Goal: Task Accomplishment & Management: Use online tool/utility

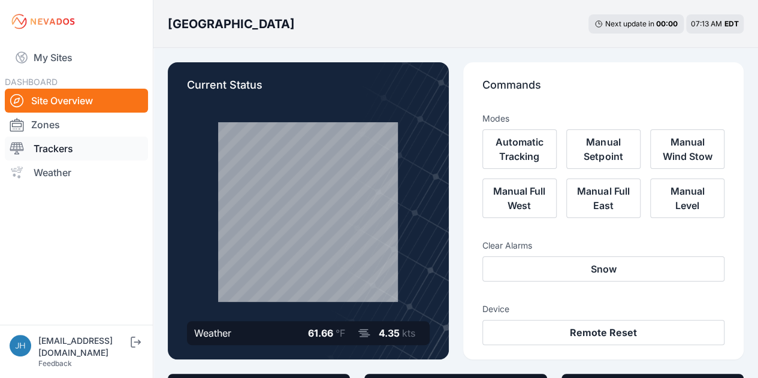
drag, startPoint x: 0, startPoint y: 0, endPoint x: 41, endPoint y: 150, distance: 155.7
click at [41, 150] on link "Trackers" at bounding box center [76, 149] width 143 height 24
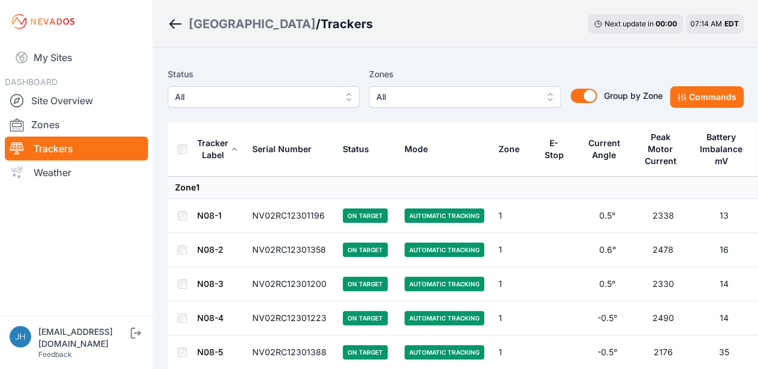
click at [550, 98] on button "All" at bounding box center [465, 97] width 192 height 22
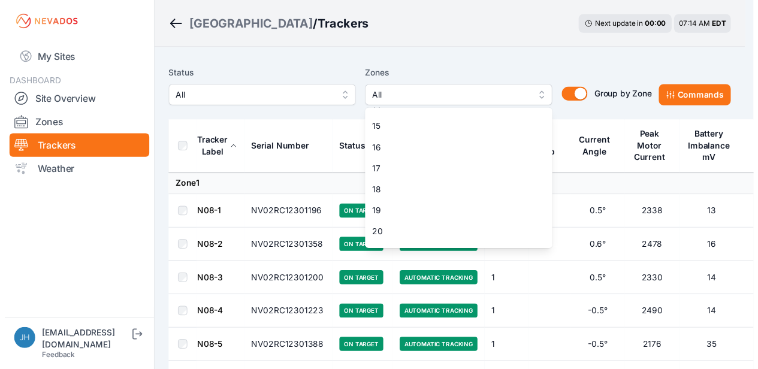
scroll to position [299, 0]
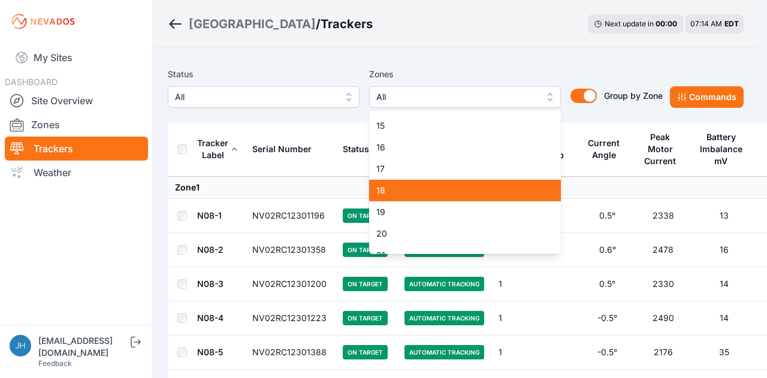
click at [478, 189] on span "18" at bounding box center [457, 190] width 163 height 12
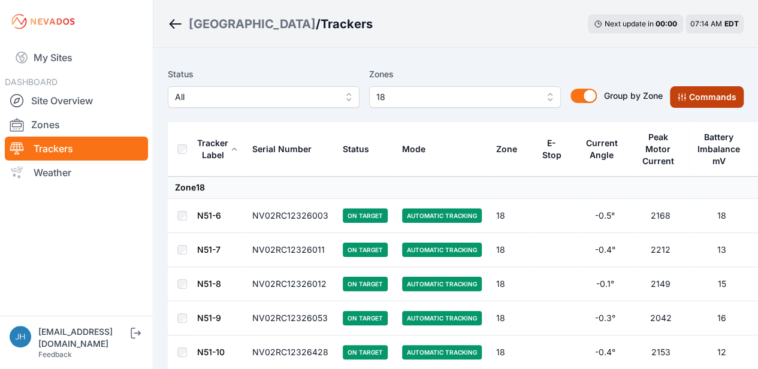
click at [695, 95] on button "Commands" at bounding box center [707, 97] width 74 height 22
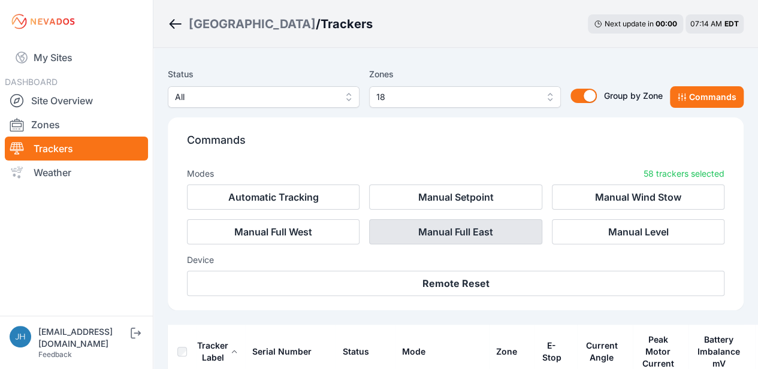
click at [464, 228] on button "Manual Full East" at bounding box center [455, 231] width 172 height 25
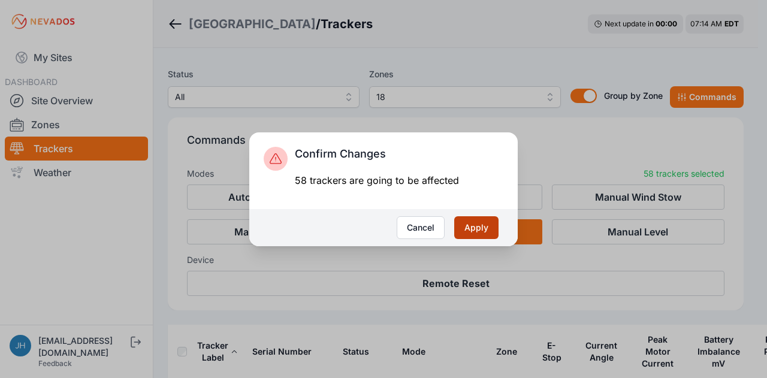
click at [468, 227] on button "Apply" at bounding box center [476, 227] width 44 height 23
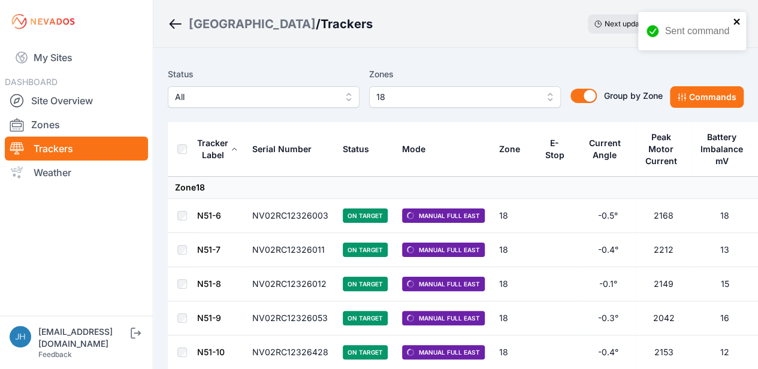
click at [735, 19] on icon "close" at bounding box center [736, 22] width 8 height 10
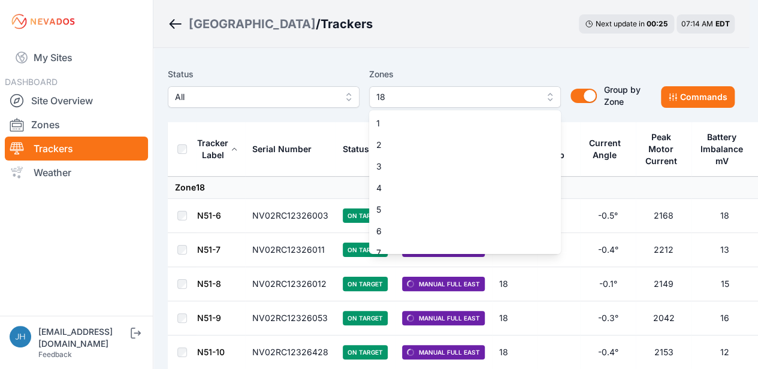
click at [549, 95] on button "18" at bounding box center [465, 97] width 192 height 22
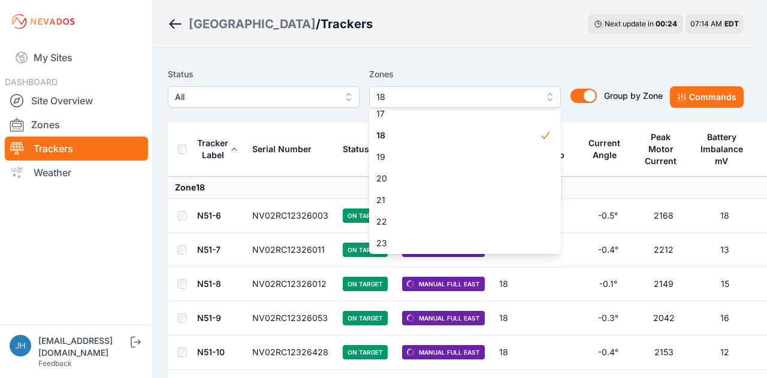
scroll to position [366, 0]
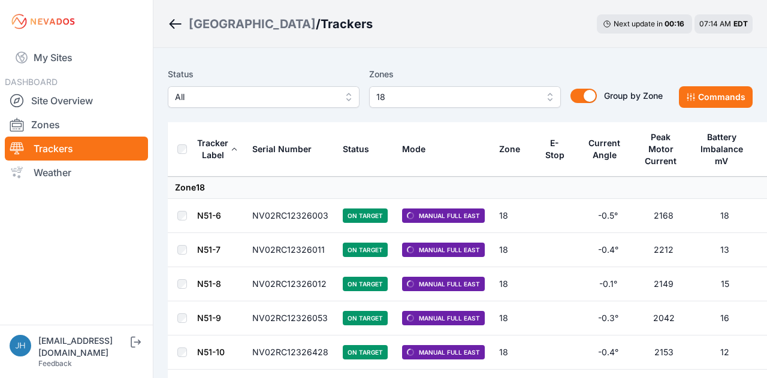
click at [550, 95] on button "18" at bounding box center [465, 97] width 192 height 22
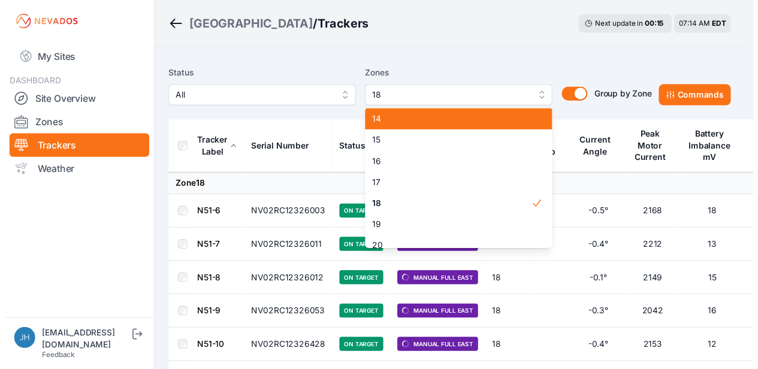
scroll to position [307, 0]
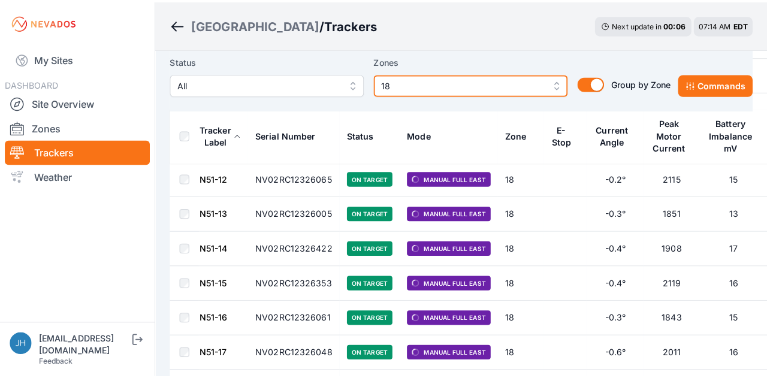
scroll to position [181, 0]
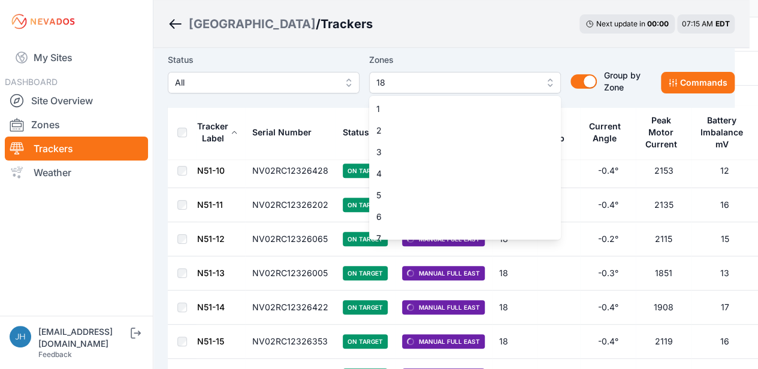
click at [544, 81] on button "18" at bounding box center [465, 83] width 192 height 22
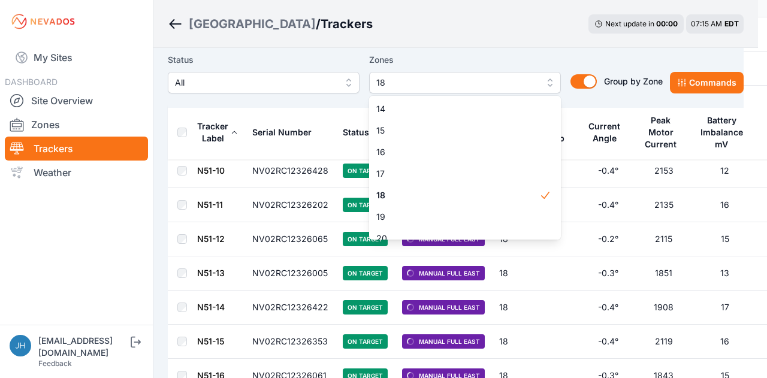
scroll to position [280, 0]
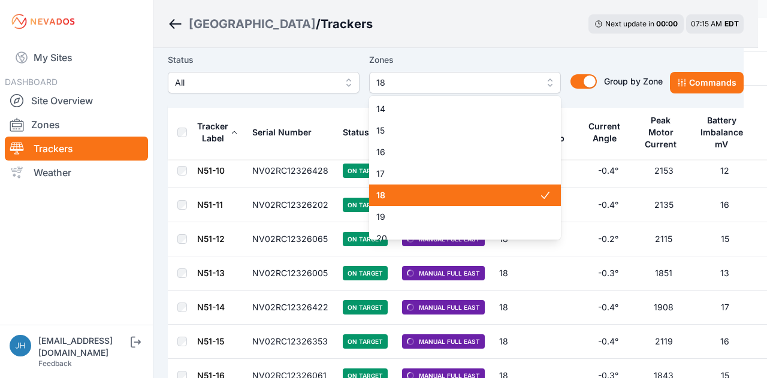
click at [477, 199] on span "18" at bounding box center [457, 195] width 163 height 12
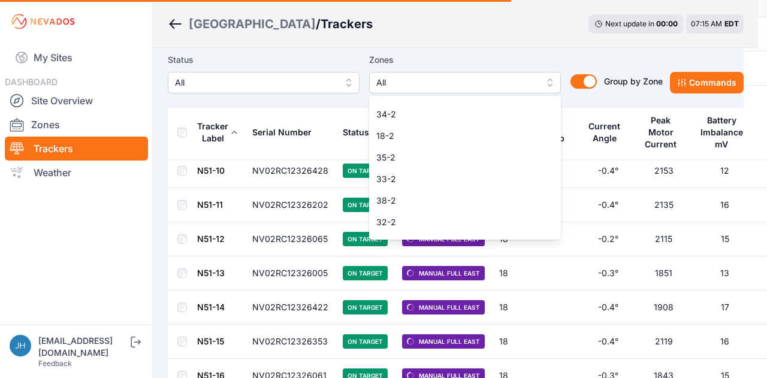
scroll to position [939, 0]
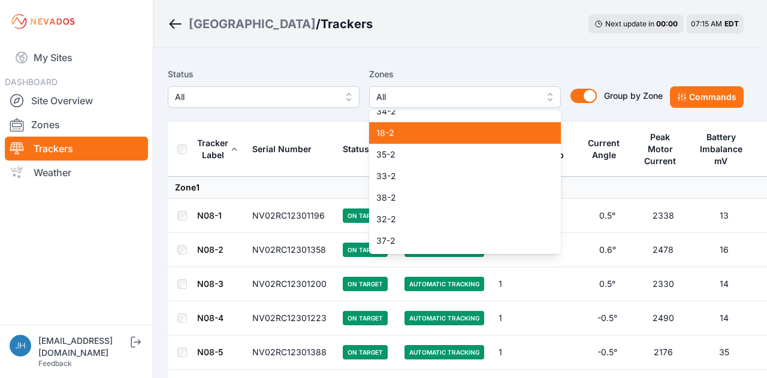
click at [381, 134] on span "18-2" at bounding box center [457, 133] width 163 height 12
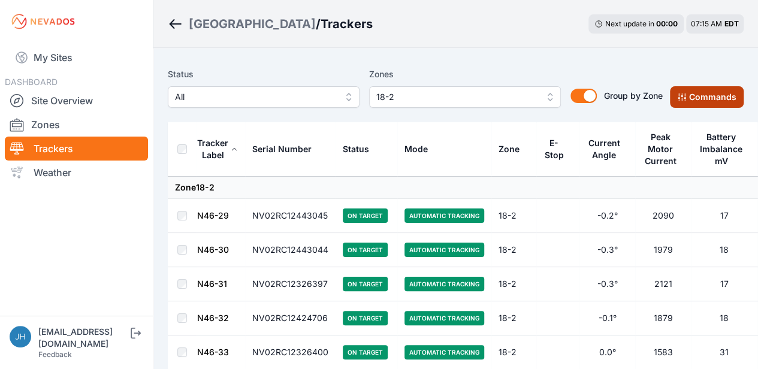
click at [692, 95] on button "Commands" at bounding box center [707, 97] width 74 height 22
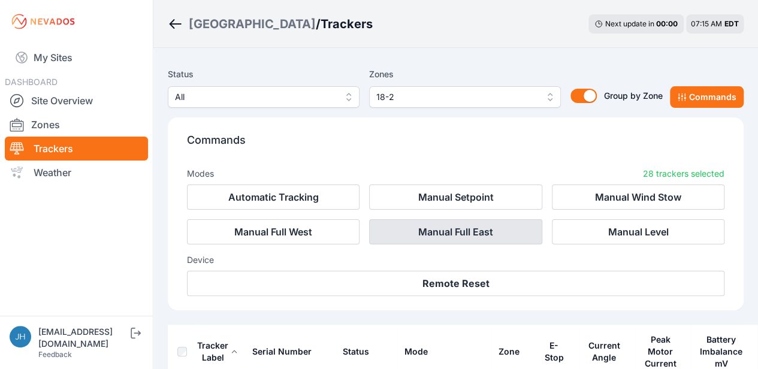
click at [462, 229] on button "Manual Full East" at bounding box center [455, 231] width 172 height 25
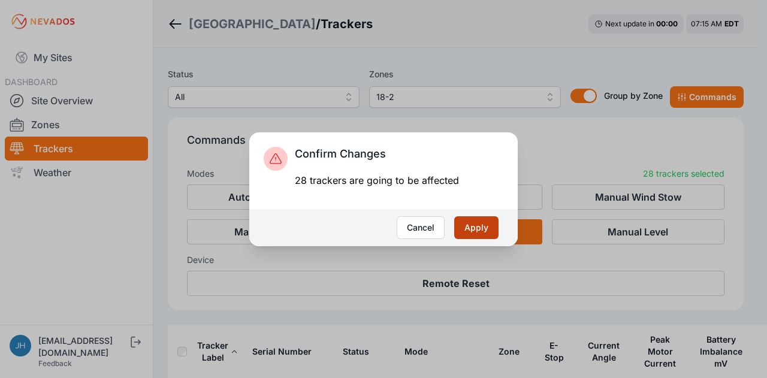
click at [477, 226] on button "Apply" at bounding box center [476, 227] width 44 height 23
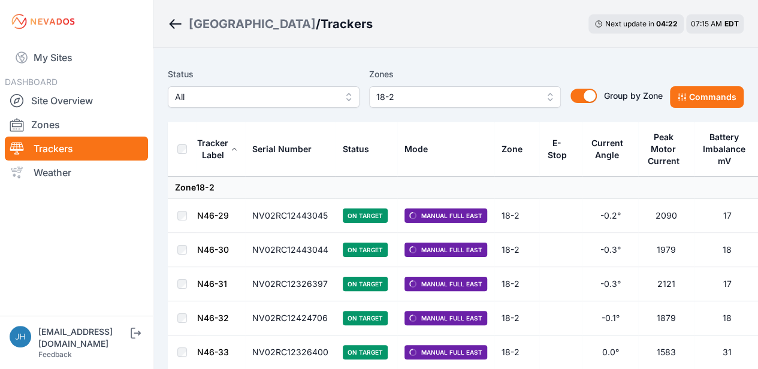
click at [549, 94] on button "18-2" at bounding box center [465, 97] width 192 height 22
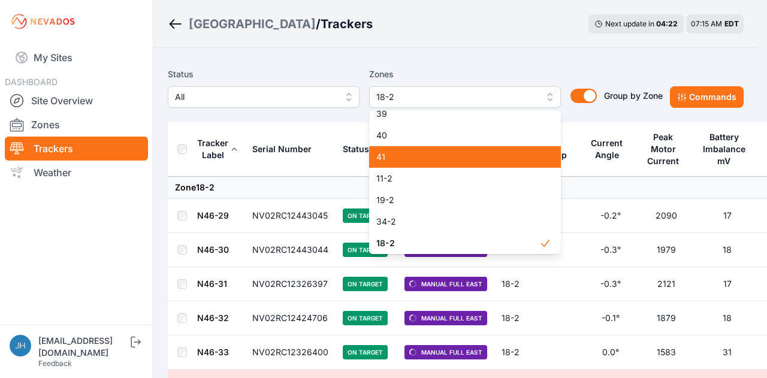
scroll to position [889, 0]
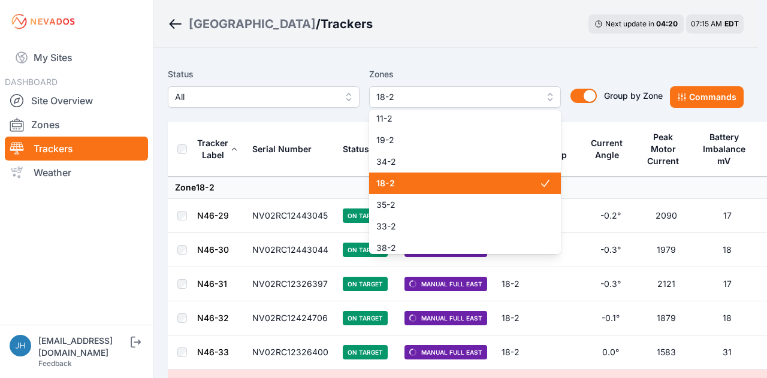
click at [493, 189] on span "18-2" at bounding box center [457, 183] width 163 height 12
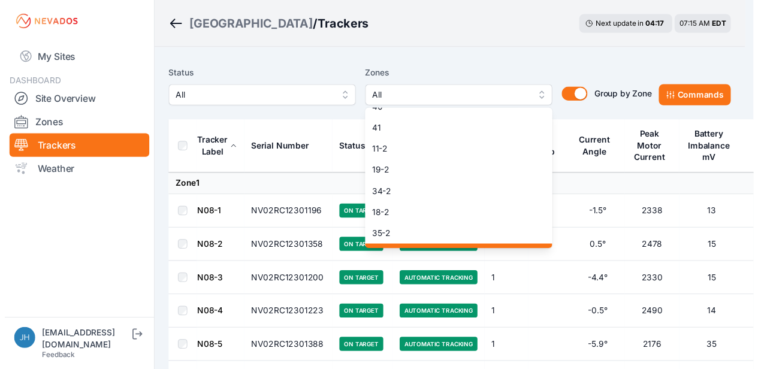
scroll to position [819, 0]
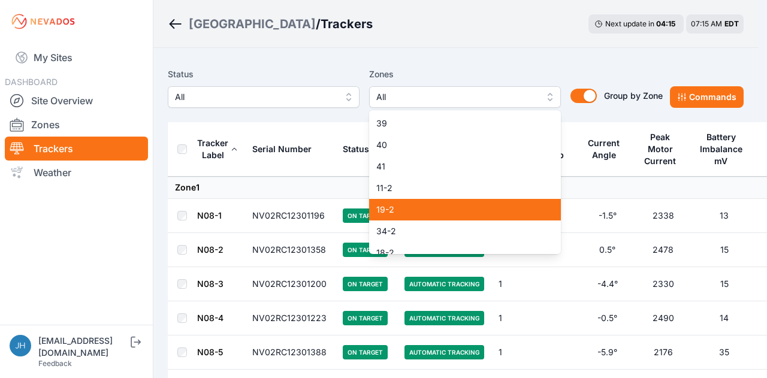
click at [489, 206] on span "19-2" at bounding box center [457, 210] width 163 height 12
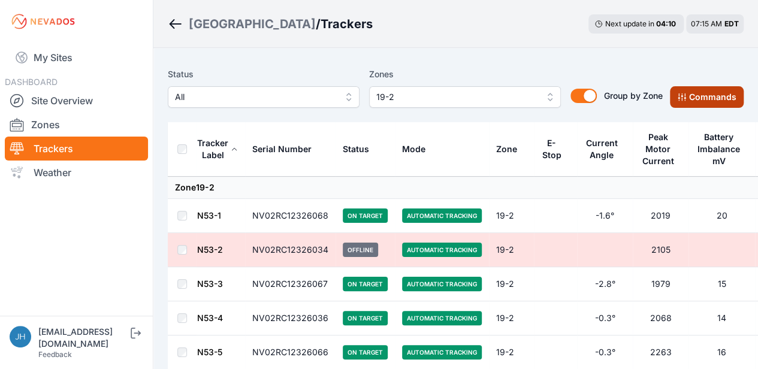
click at [693, 98] on button "Commands" at bounding box center [707, 97] width 74 height 22
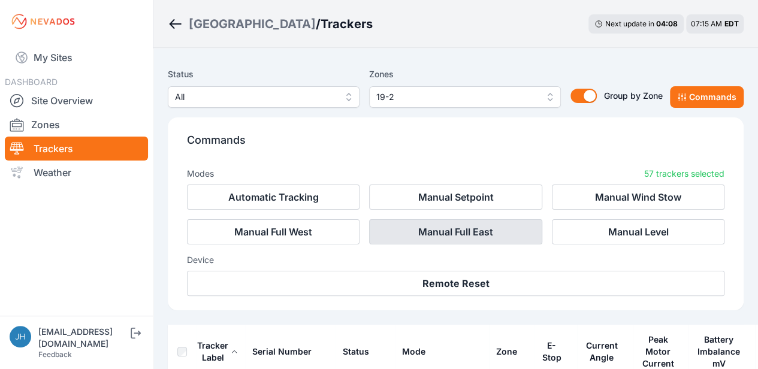
click at [488, 232] on button "Manual Full East" at bounding box center [455, 231] width 172 height 25
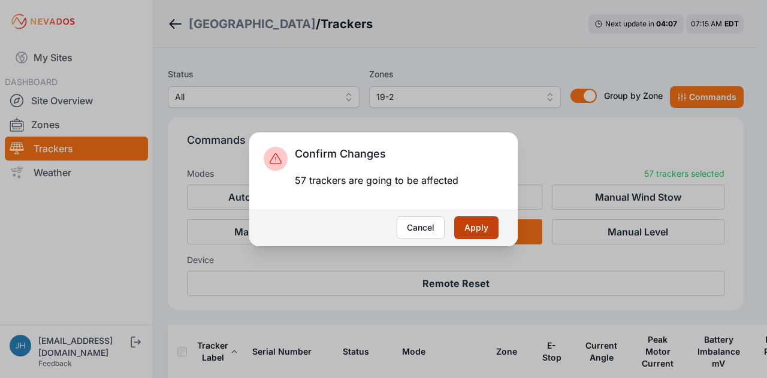
click at [479, 226] on button "Apply" at bounding box center [476, 227] width 44 height 23
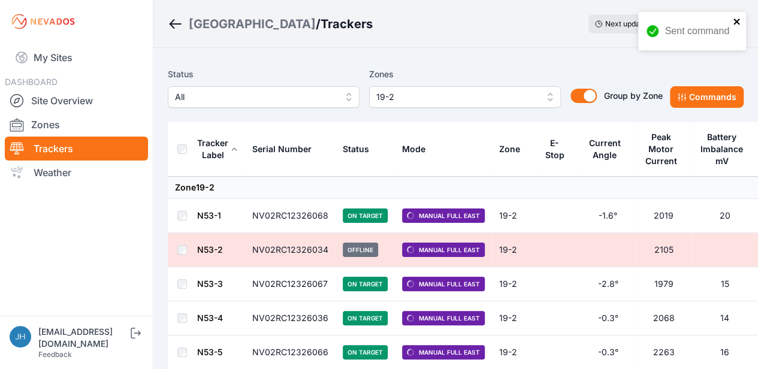
click at [737, 20] on icon "close" at bounding box center [736, 22] width 6 height 6
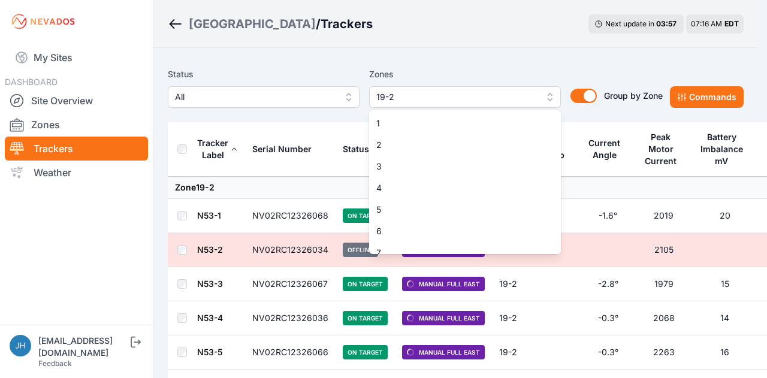
click at [547, 95] on button "19-2" at bounding box center [465, 97] width 192 height 22
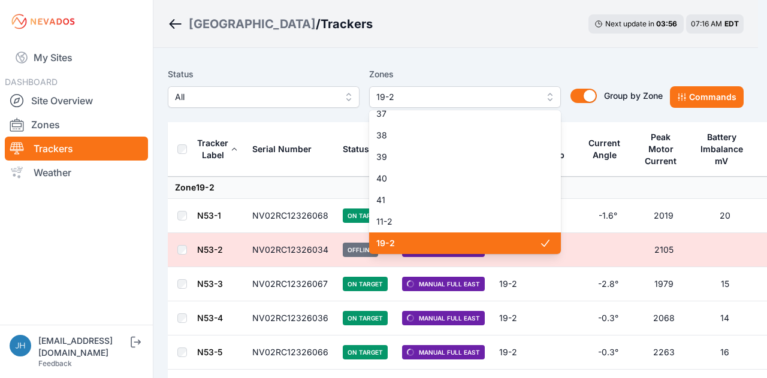
click at [496, 238] on span "19-2" at bounding box center [457, 243] width 163 height 12
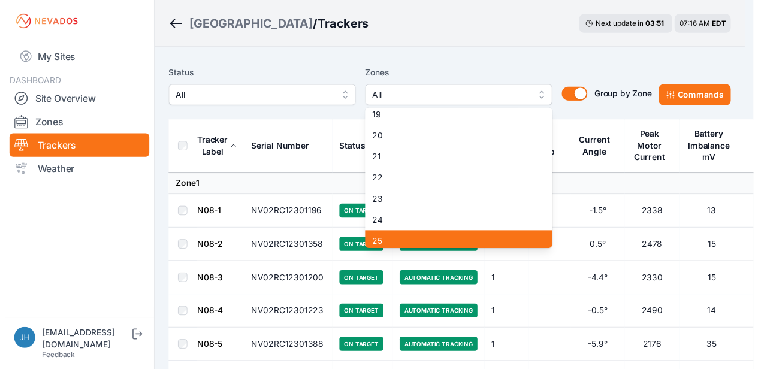
scroll to position [366, 0]
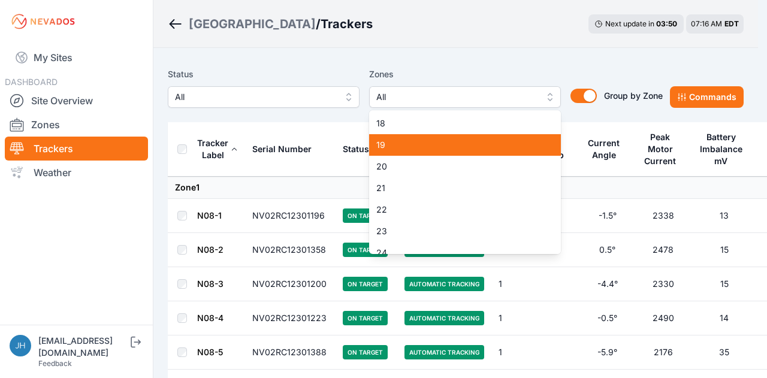
click at [474, 150] on span "19" at bounding box center [457, 145] width 163 height 12
click at [480, 67] on div "Zones 19 1 2 3 4 5 6 7 8 9 10 11 12 13 14 15 16 17 18 19 20 21 22 23 24 25 26 2…" at bounding box center [465, 87] width 192 height 41
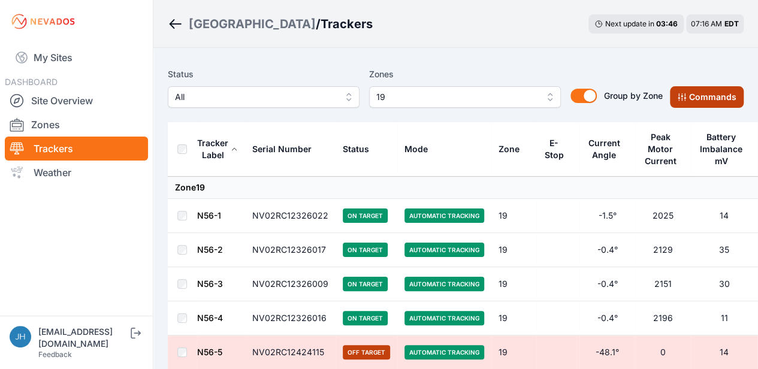
click at [688, 96] on button "Commands" at bounding box center [707, 97] width 74 height 22
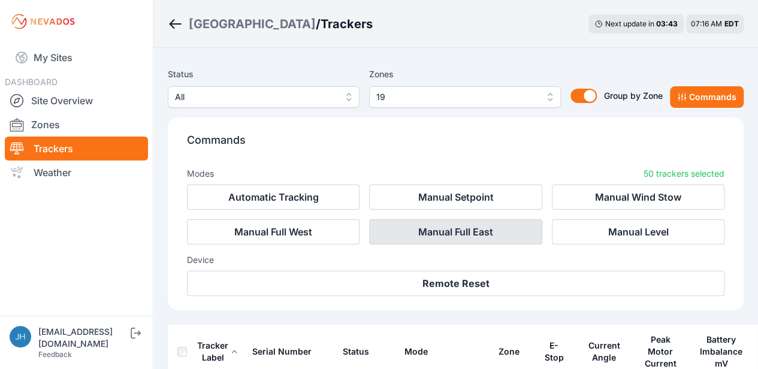
click at [485, 229] on button "Manual Full East" at bounding box center [455, 231] width 172 height 25
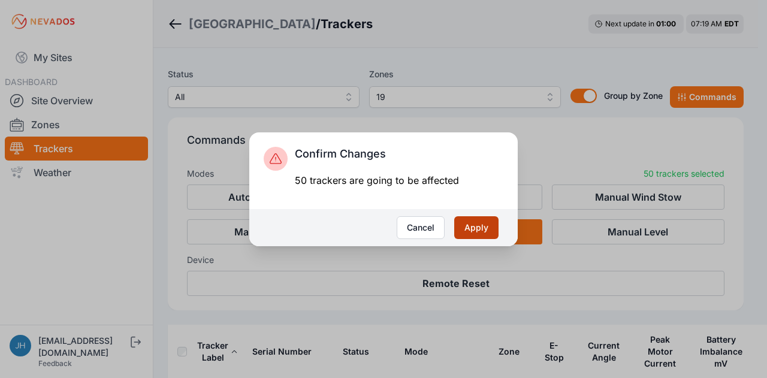
click at [472, 225] on button "Apply" at bounding box center [476, 227] width 44 height 23
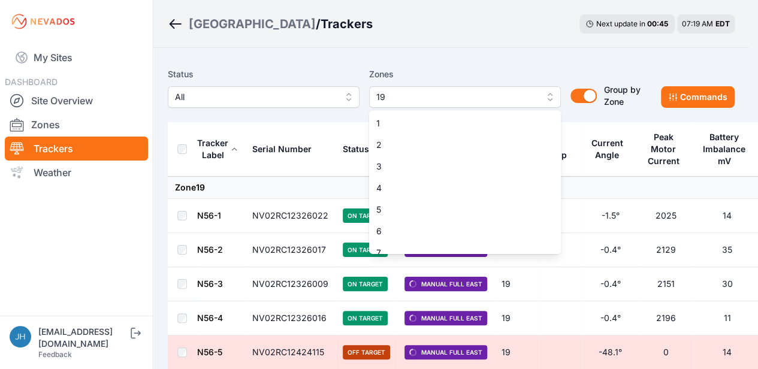
click at [546, 95] on button "19" at bounding box center [465, 97] width 192 height 22
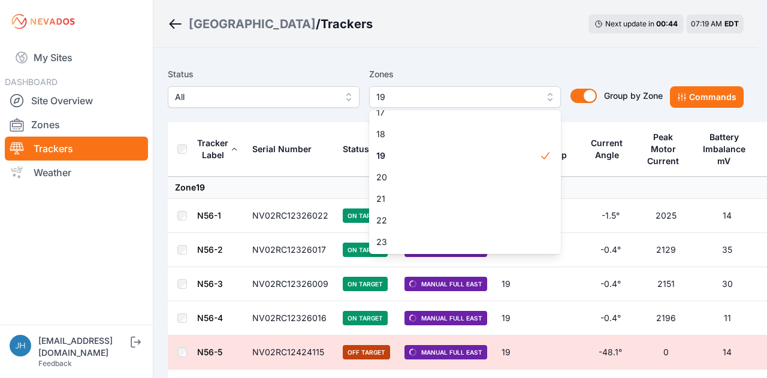
scroll to position [388, 0]
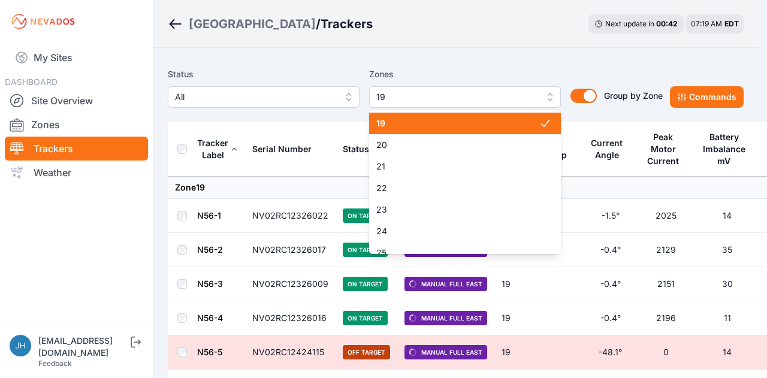
click at [502, 123] on span "19" at bounding box center [457, 123] width 163 height 12
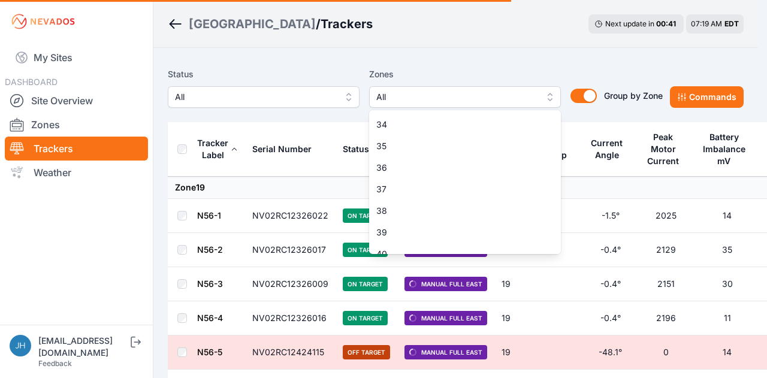
scroll to position [747, 0]
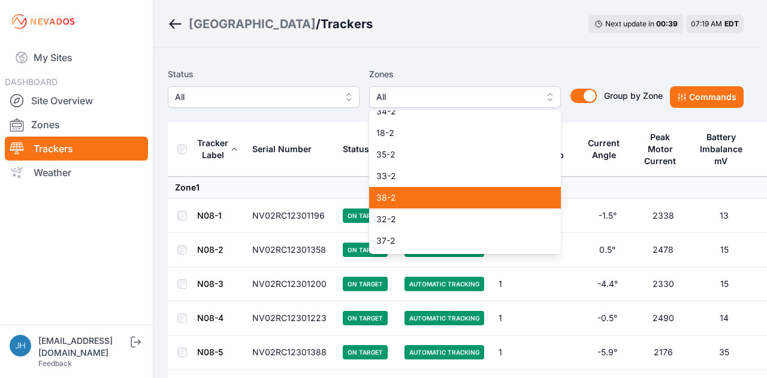
scroll to position [879, 0]
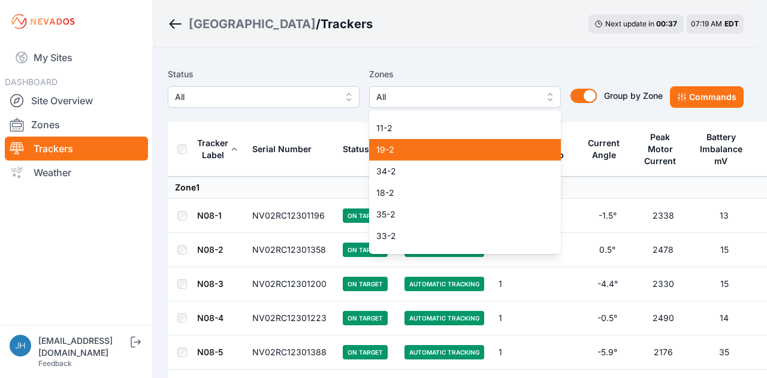
click at [488, 157] on div "19-2" at bounding box center [465, 150] width 192 height 22
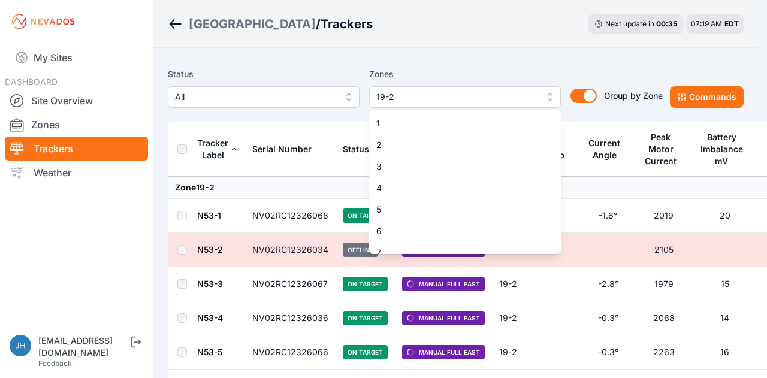
click at [550, 95] on button "19-2" at bounding box center [465, 97] width 192 height 22
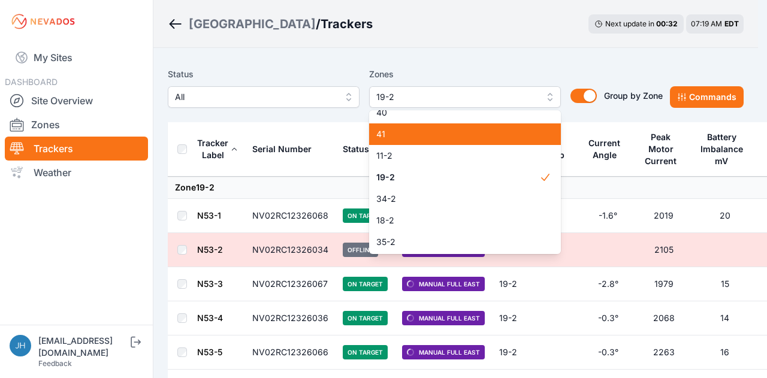
scroll to position [905, 0]
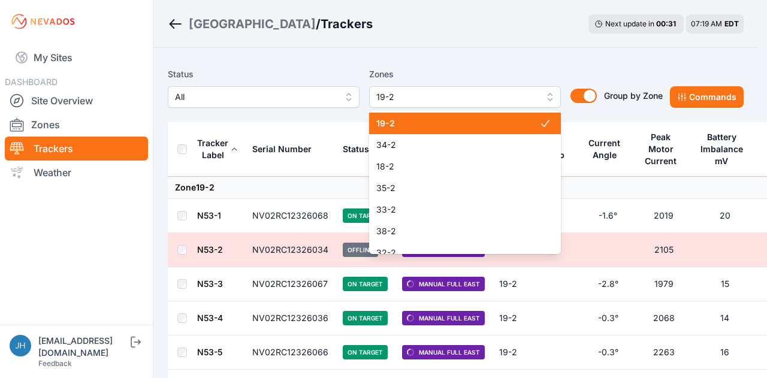
click at [501, 123] on span "19-2" at bounding box center [457, 123] width 163 height 12
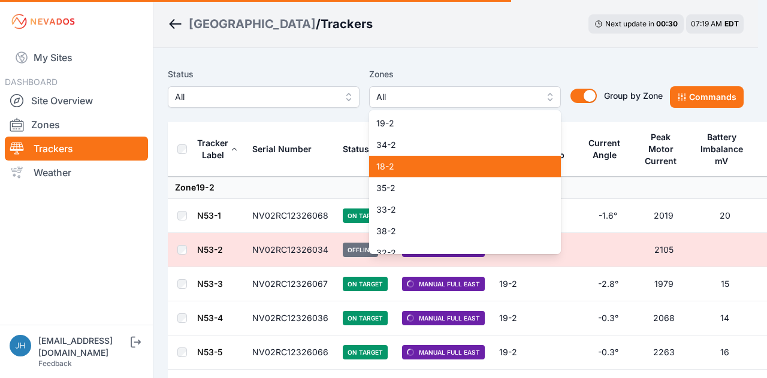
click at [484, 165] on span "18-2" at bounding box center [457, 166] width 163 height 12
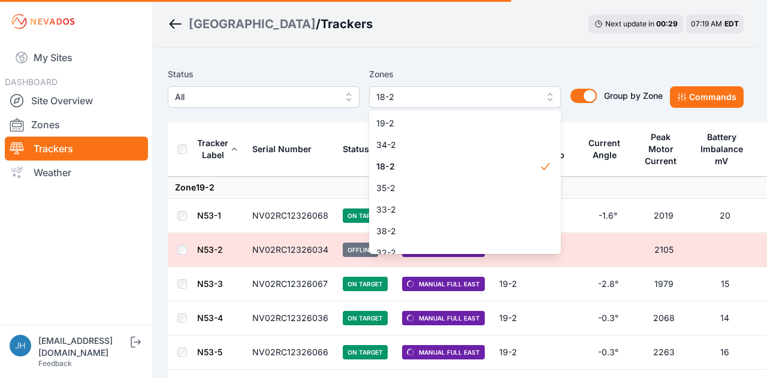
click at [525, 63] on div "Status All Zones 18-2 1 2 3 4 5 6 7 8 9 10 11 12 13 14 15 16 17 18 19 20 21 22 …" at bounding box center [455, 92] width 575 height 60
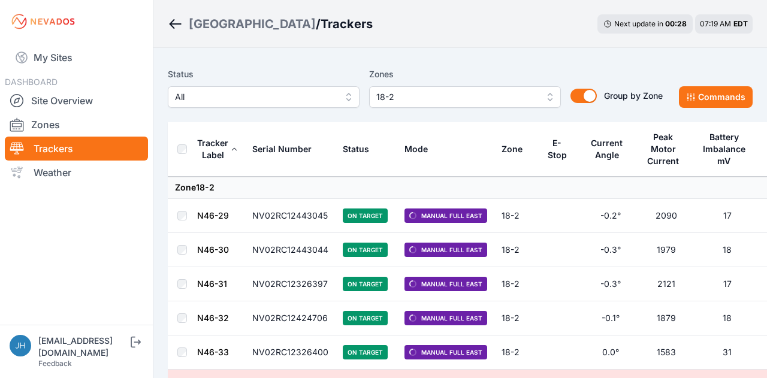
click at [545, 93] on button "18-2" at bounding box center [465, 97] width 192 height 22
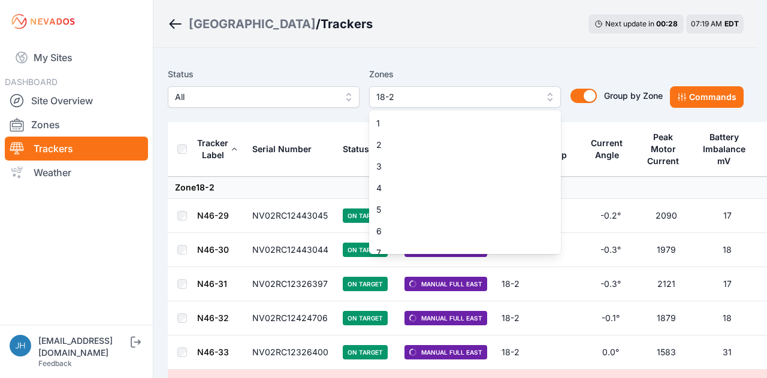
scroll to position [829, 0]
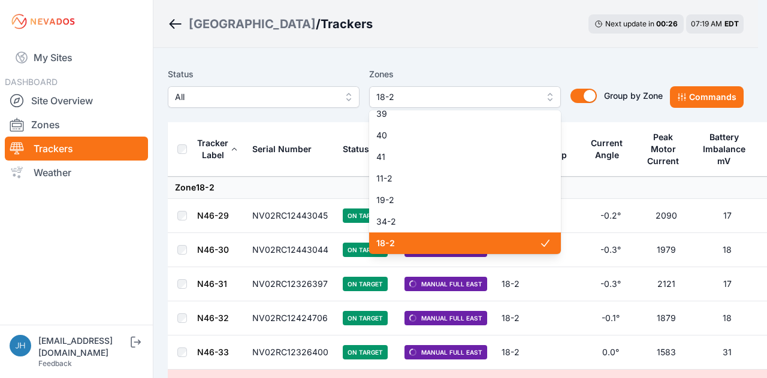
click at [477, 238] on span "18-2" at bounding box center [457, 243] width 163 height 12
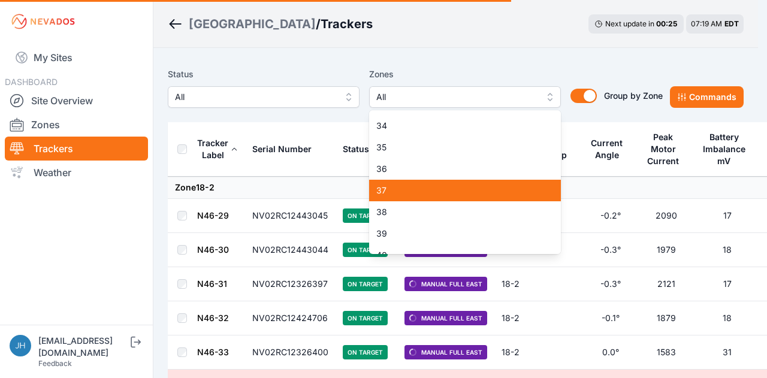
scroll to position [649, 0]
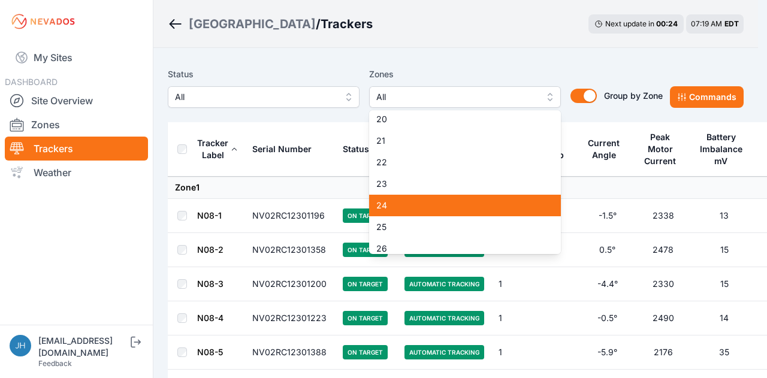
scroll to position [350, 0]
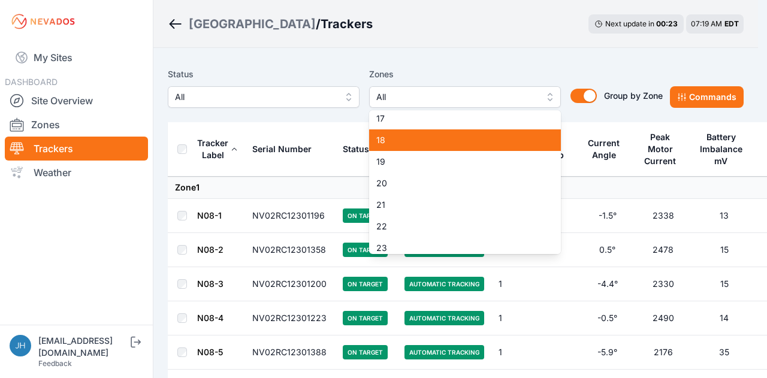
click at [476, 142] on span "18" at bounding box center [457, 140] width 163 height 12
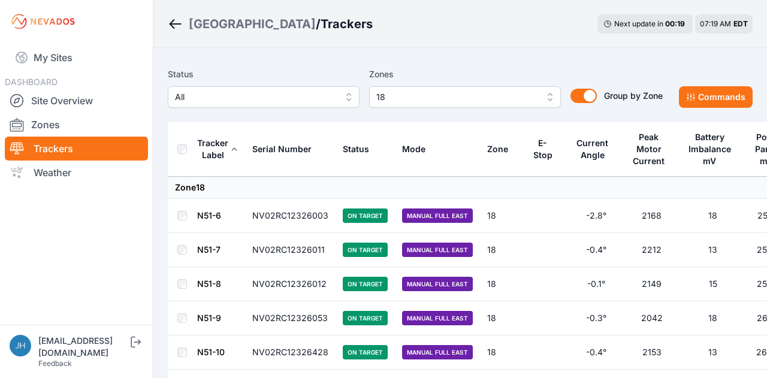
click at [545, 92] on button "18" at bounding box center [465, 97] width 192 height 22
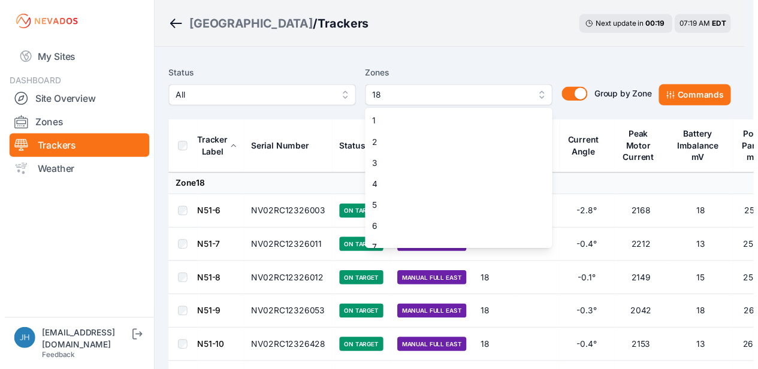
scroll to position [247, 0]
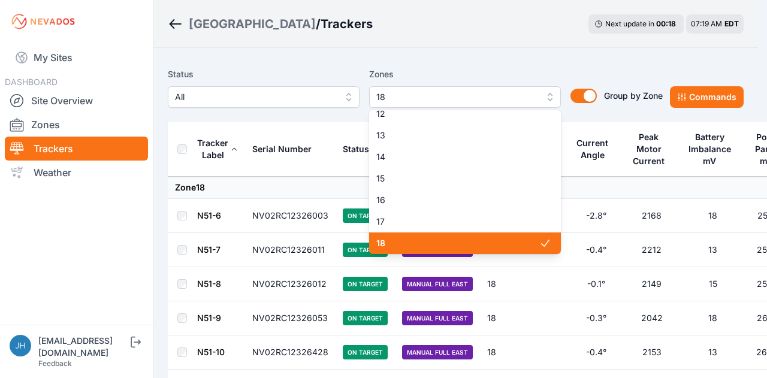
click at [483, 235] on div "18" at bounding box center [465, 243] width 192 height 22
